Goal: Task Accomplishment & Management: Manage account settings

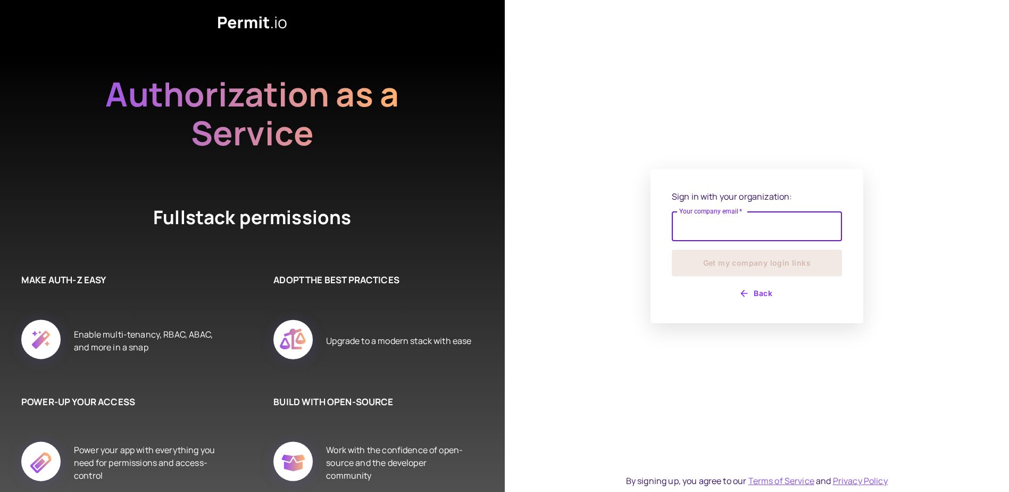
click at [769, 236] on input "Your company email   *" at bounding box center [757, 226] width 170 height 30
type input "**********"
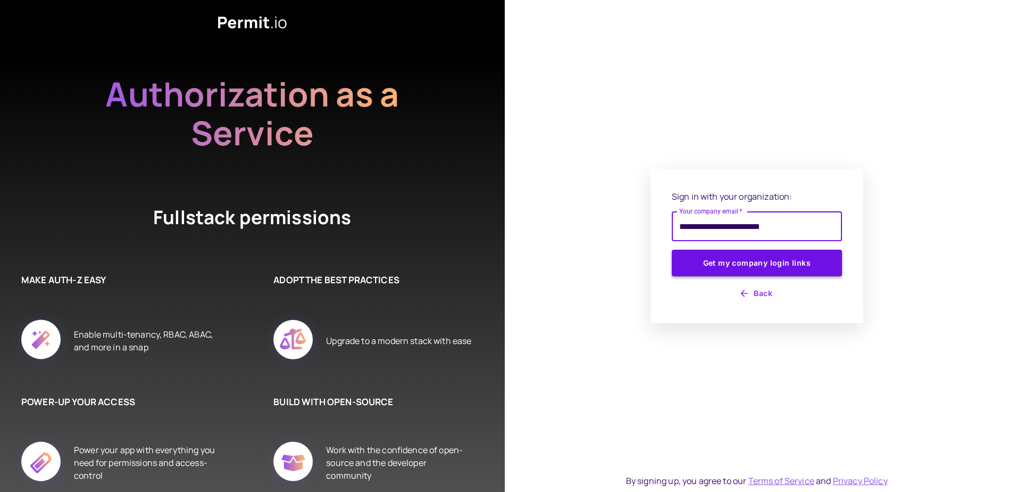
click at [735, 269] on button "Get my company login links" at bounding box center [757, 263] width 170 height 27
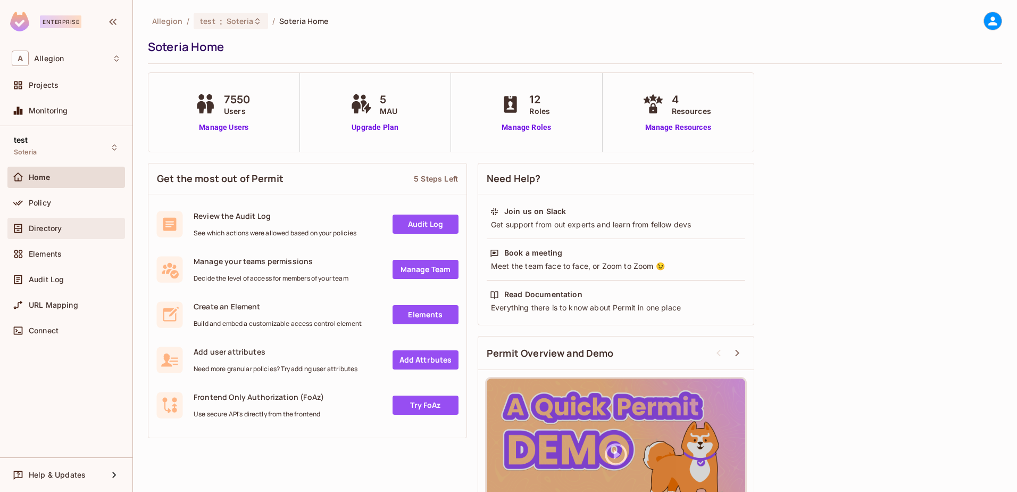
click at [36, 230] on span "Directory" at bounding box center [45, 228] width 33 height 9
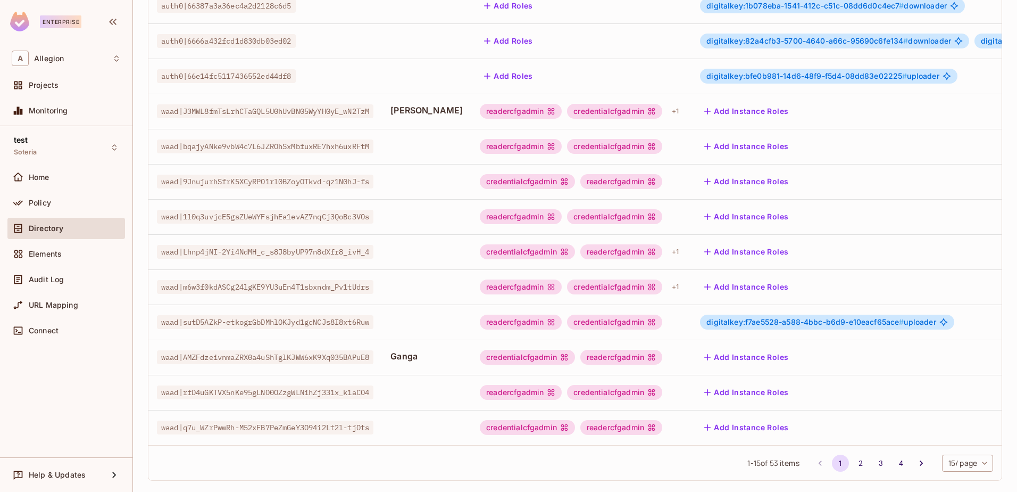
scroll to position [260, 0]
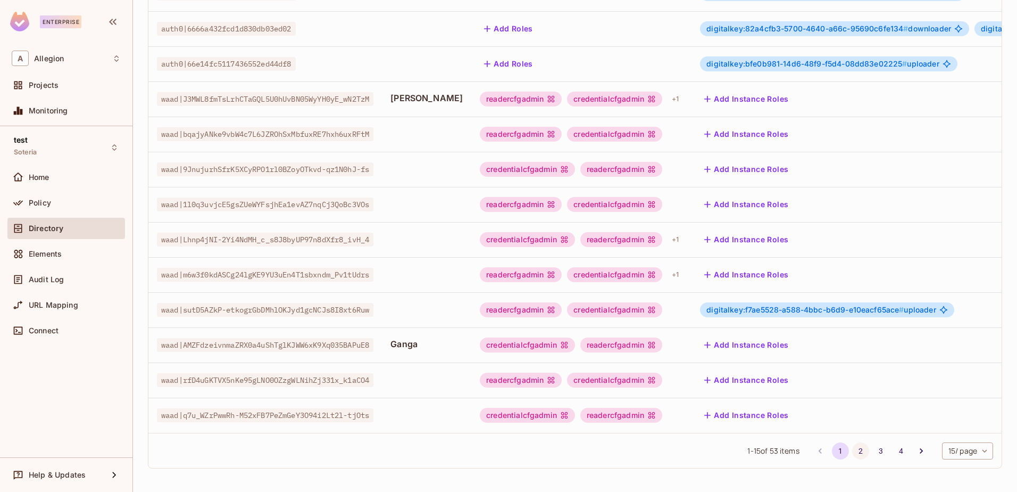
click at [852, 443] on button "2" at bounding box center [860, 450] width 17 height 17
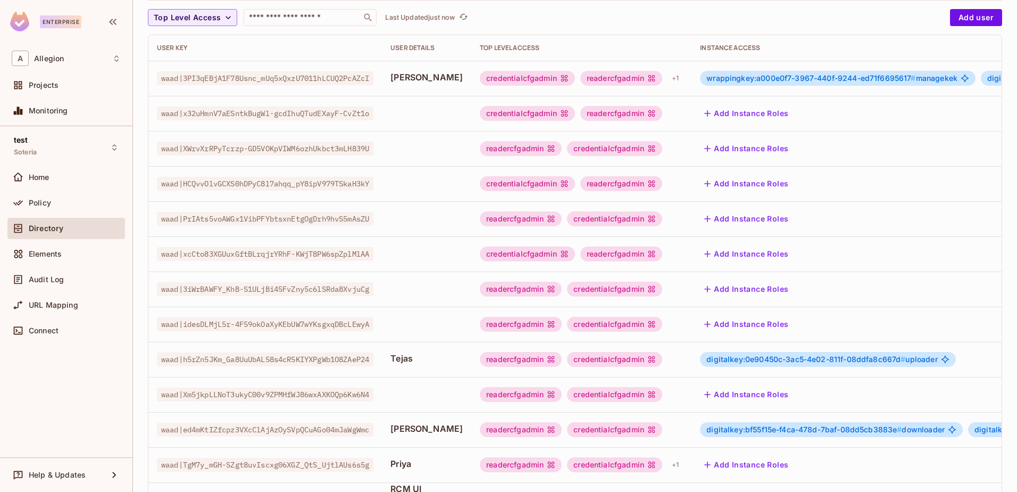
scroll to position [213, 0]
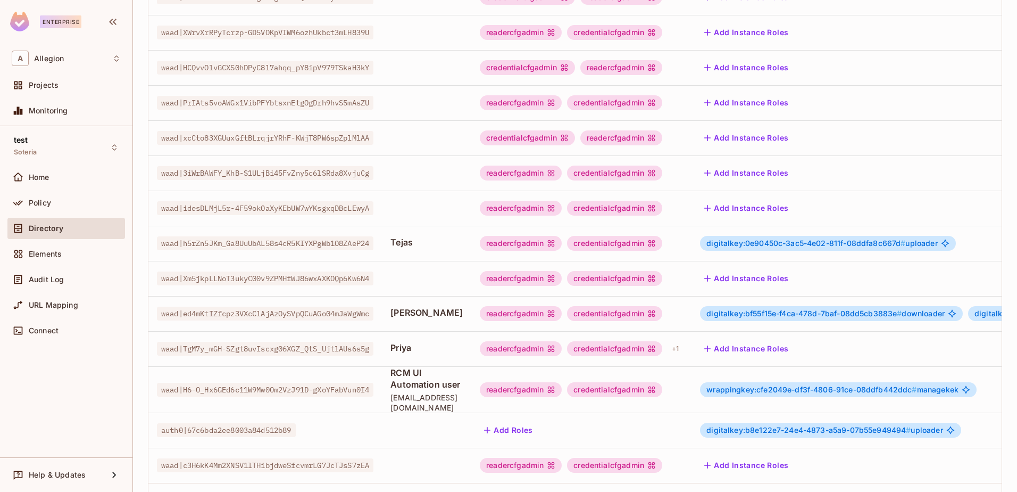
click at [776, 243] on span "digitalkey:0e90450c-3ac5-4e02-811f-08ddfa8c667d #" at bounding box center [806, 242] width 199 height 9
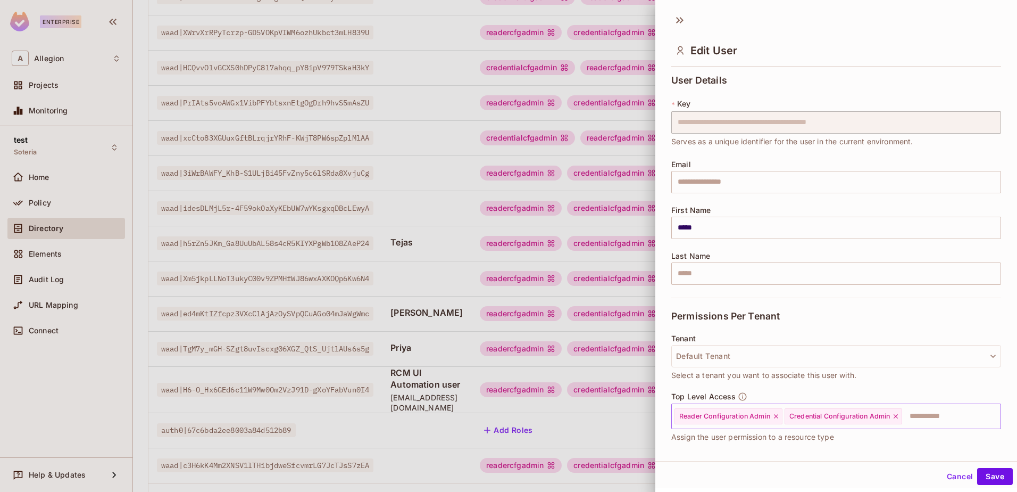
click at [929, 413] on input "text" at bounding box center [942, 415] width 77 height 21
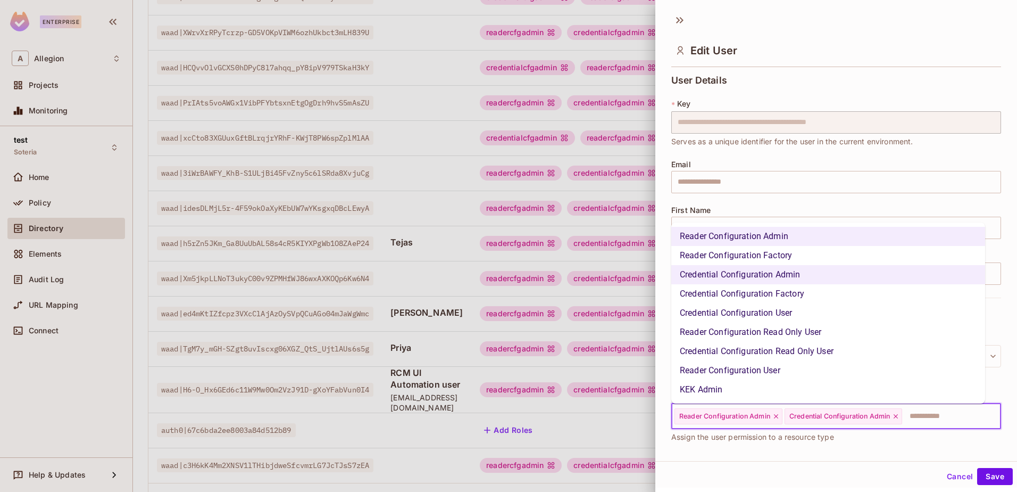
click at [813, 396] on li "KEK Admin" at bounding box center [829, 389] width 314 height 19
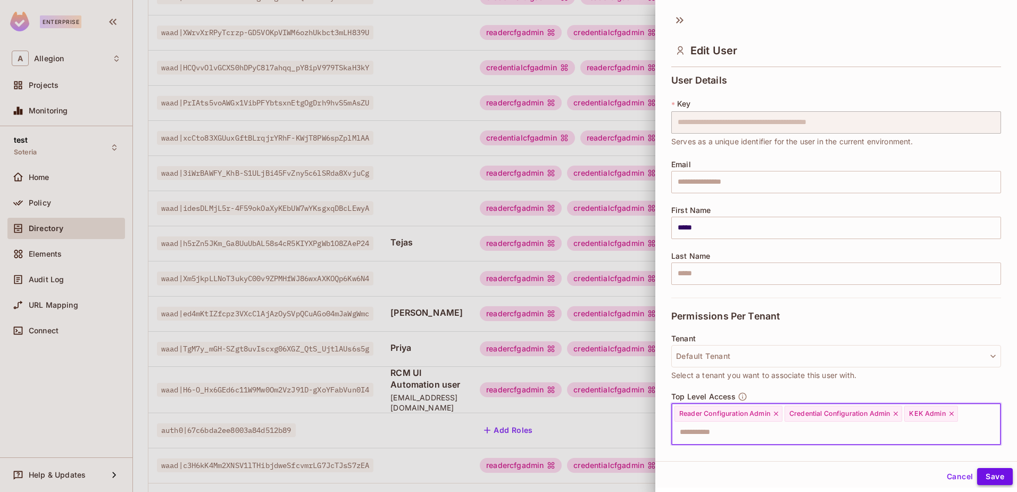
click at [979, 475] on button "Save" at bounding box center [995, 476] width 36 height 17
